Goal: Task Accomplishment & Management: Use online tool/utility

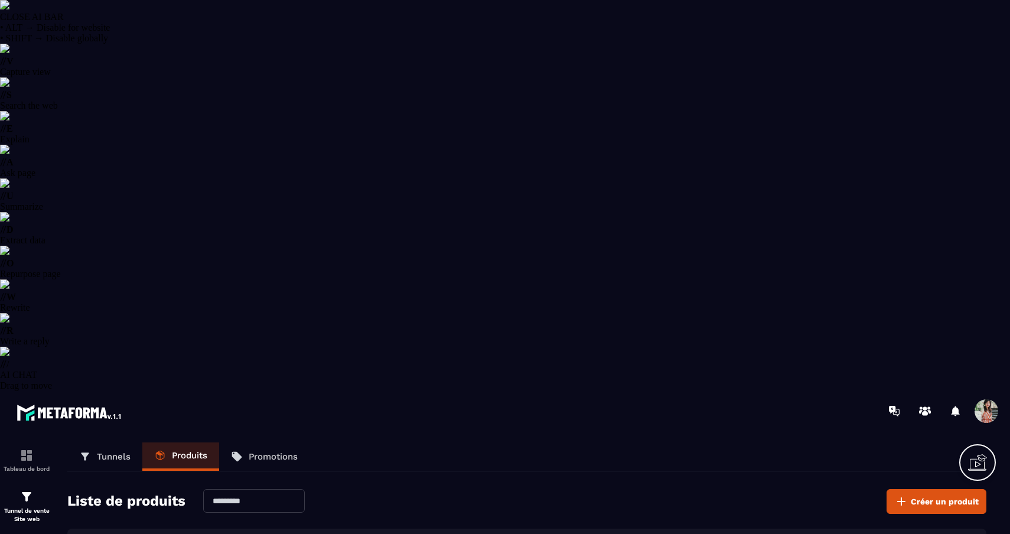
select select "******"
click at [26, 507] on p "Tunnel de vente Site web" at bounding box center [26, 515] width 47 height 17
